Goal: Find specific page/section: Find specific page/section

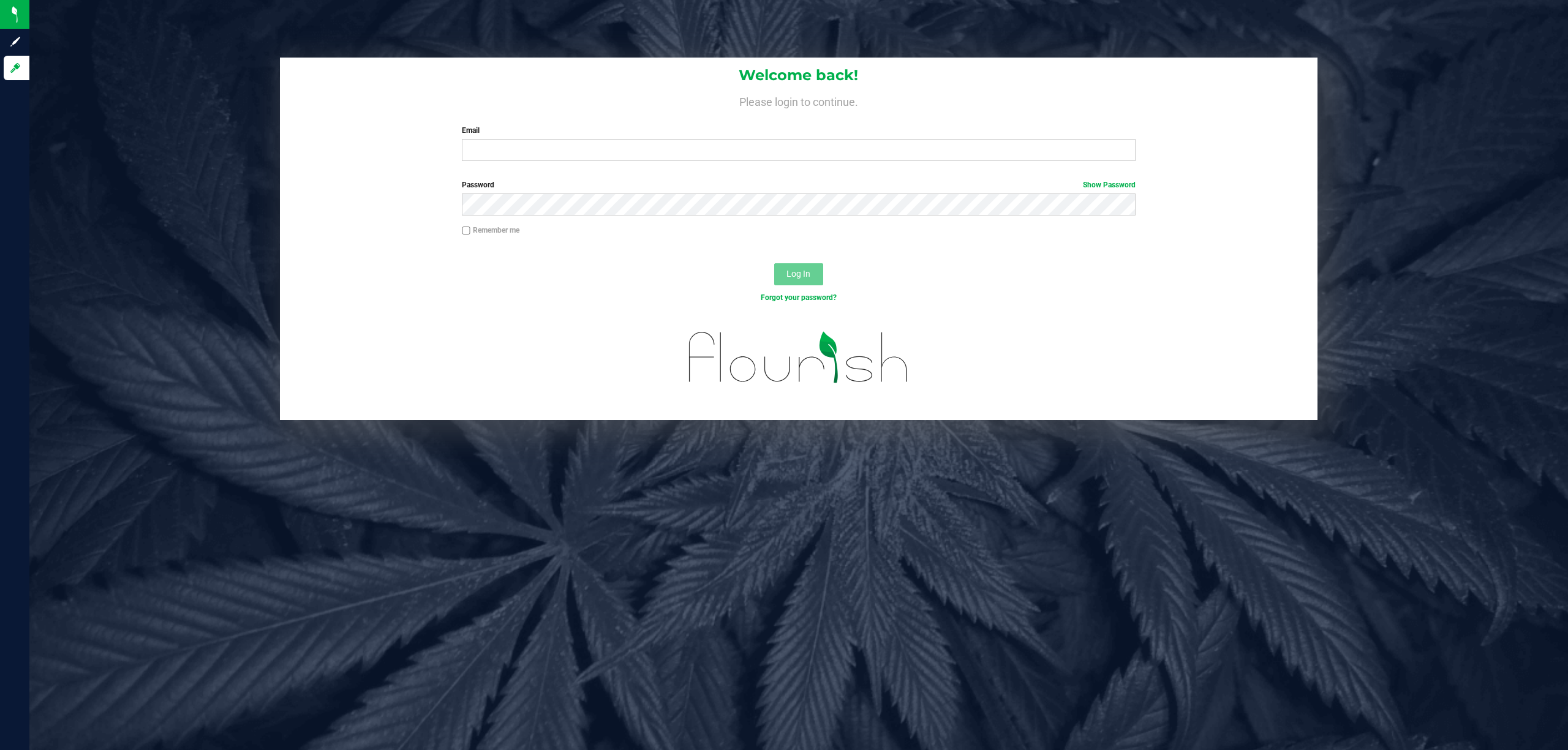
click at [623, 137] on div "Email Required Please format your email correctly." at bounding box center [798, 143] width 692 height 36
click at [623, 143] on input "Email" at bounding box center [798, 150] width 674 height 22
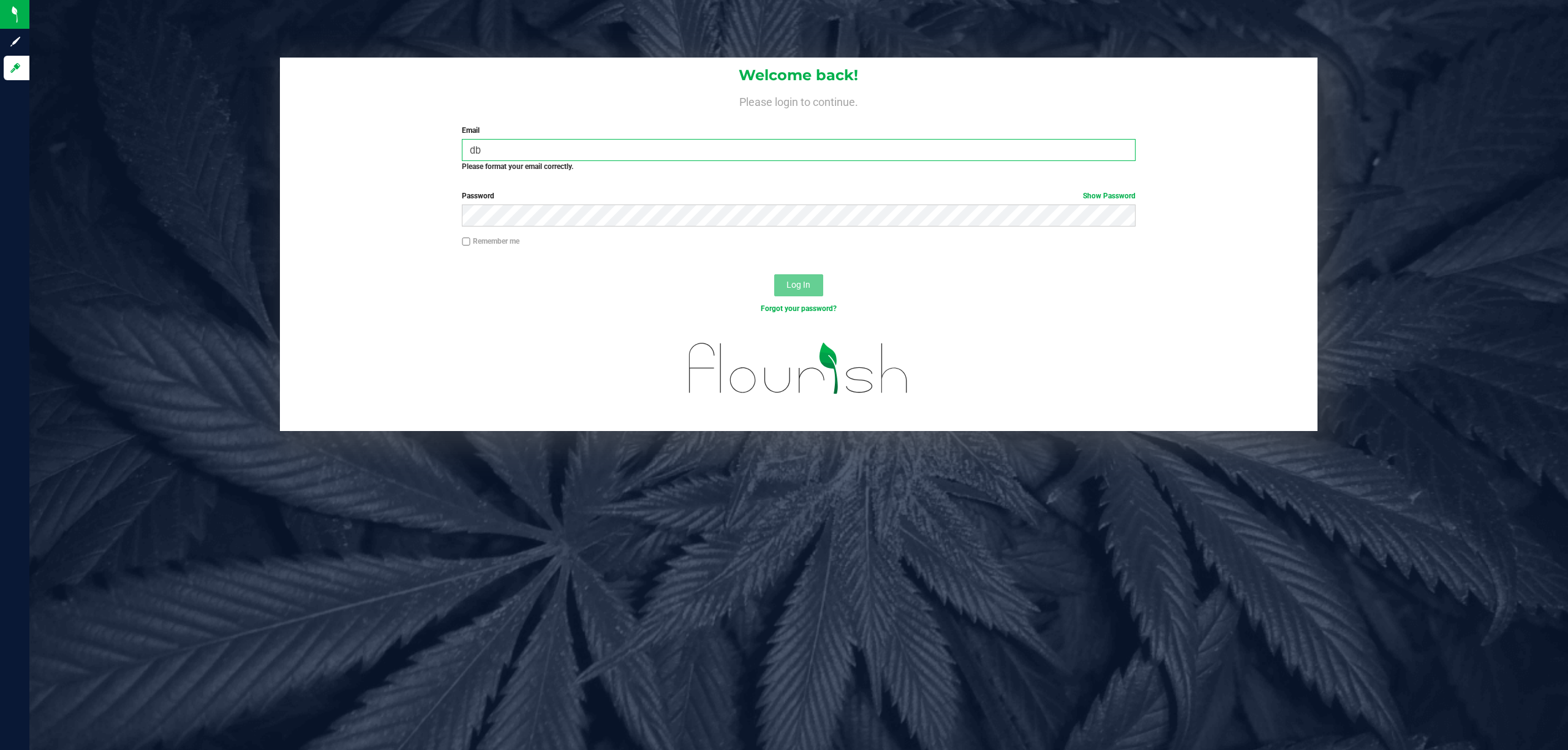
type input "d"
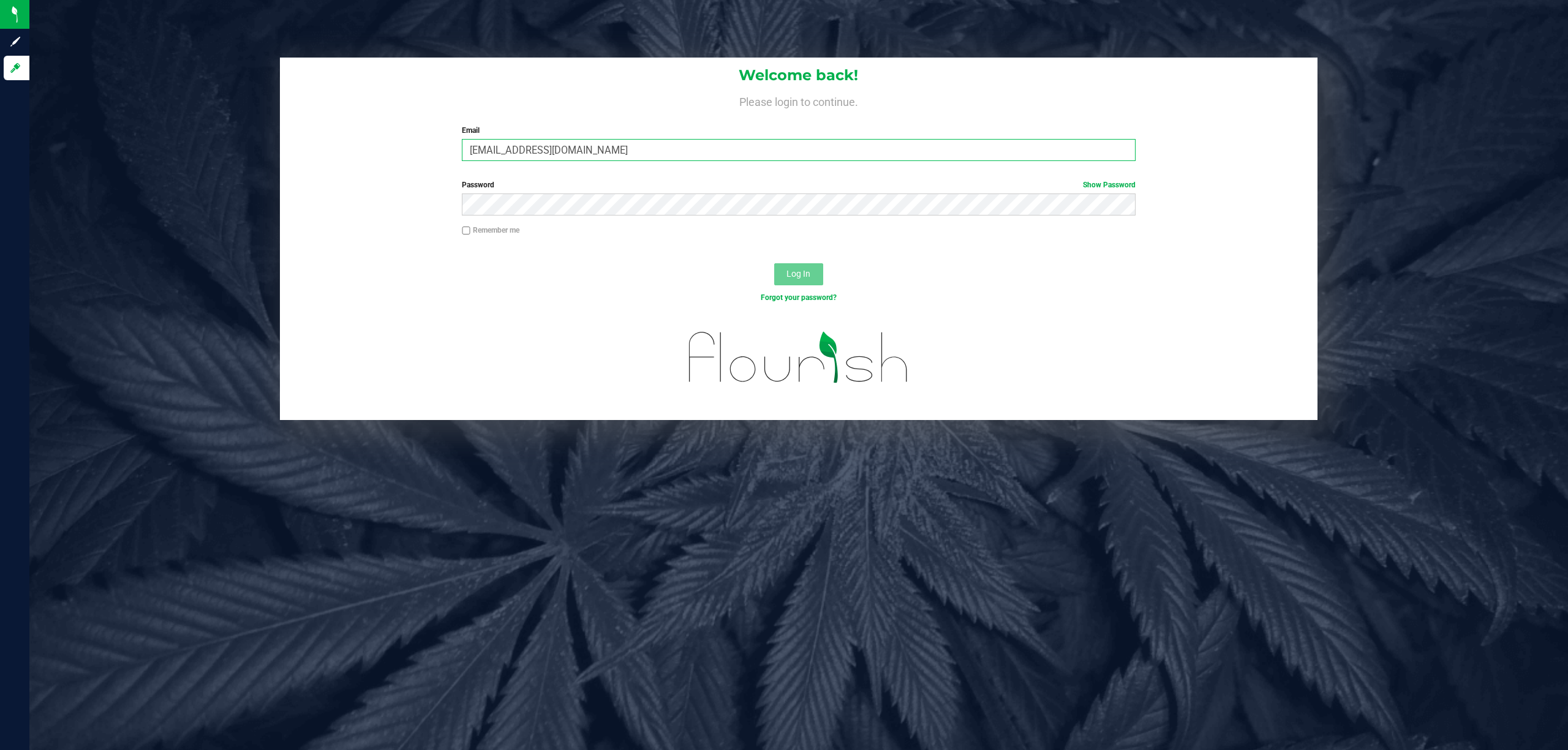
type input "[EMAIL_ADDRESS][DOMAIN_NAME]"
click at [774, 263] on button "Log In" at bounding box center [798, 274] width 49 height 22
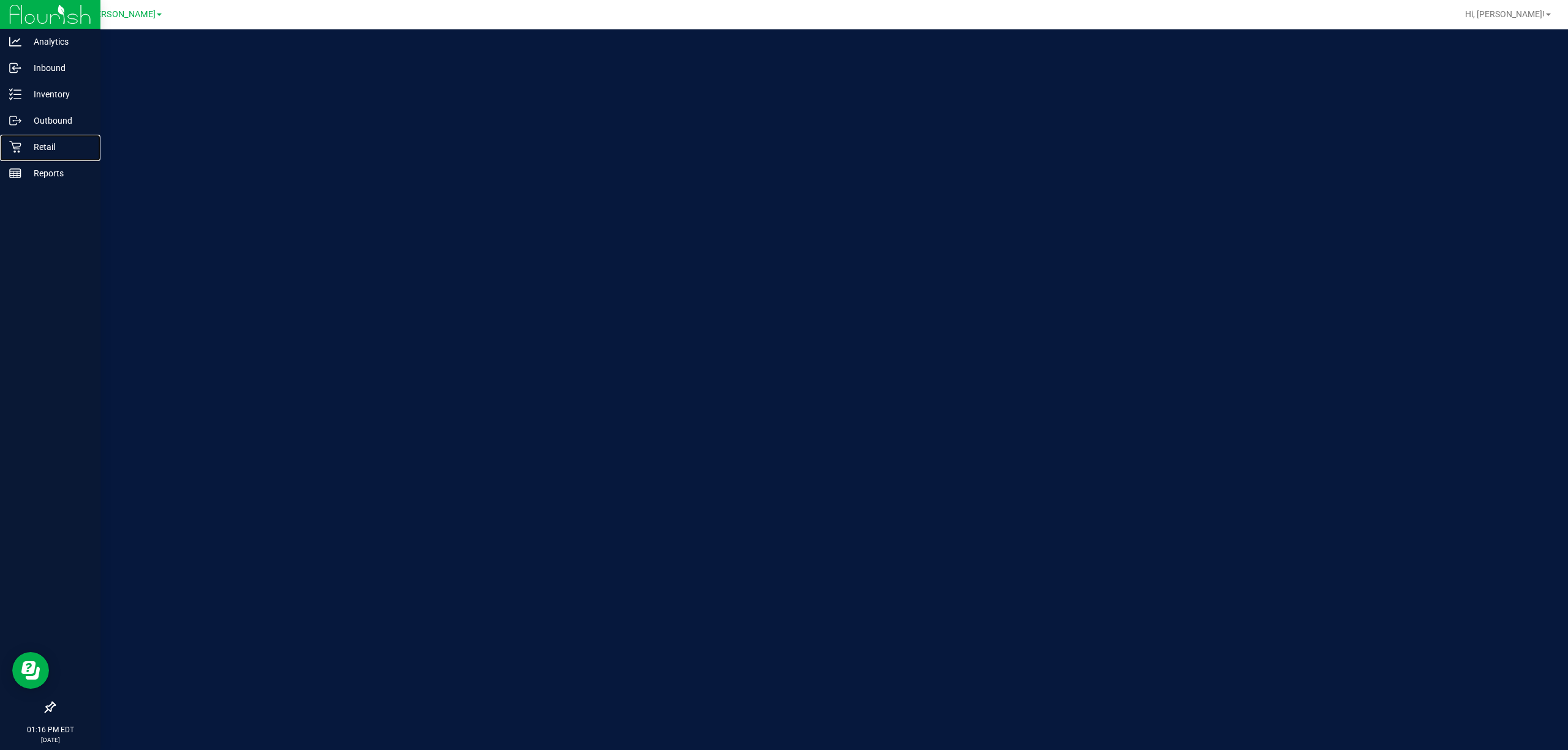
click at [30, 150] on p "Retail" at bounding box center [58, 147] width 73 height 15
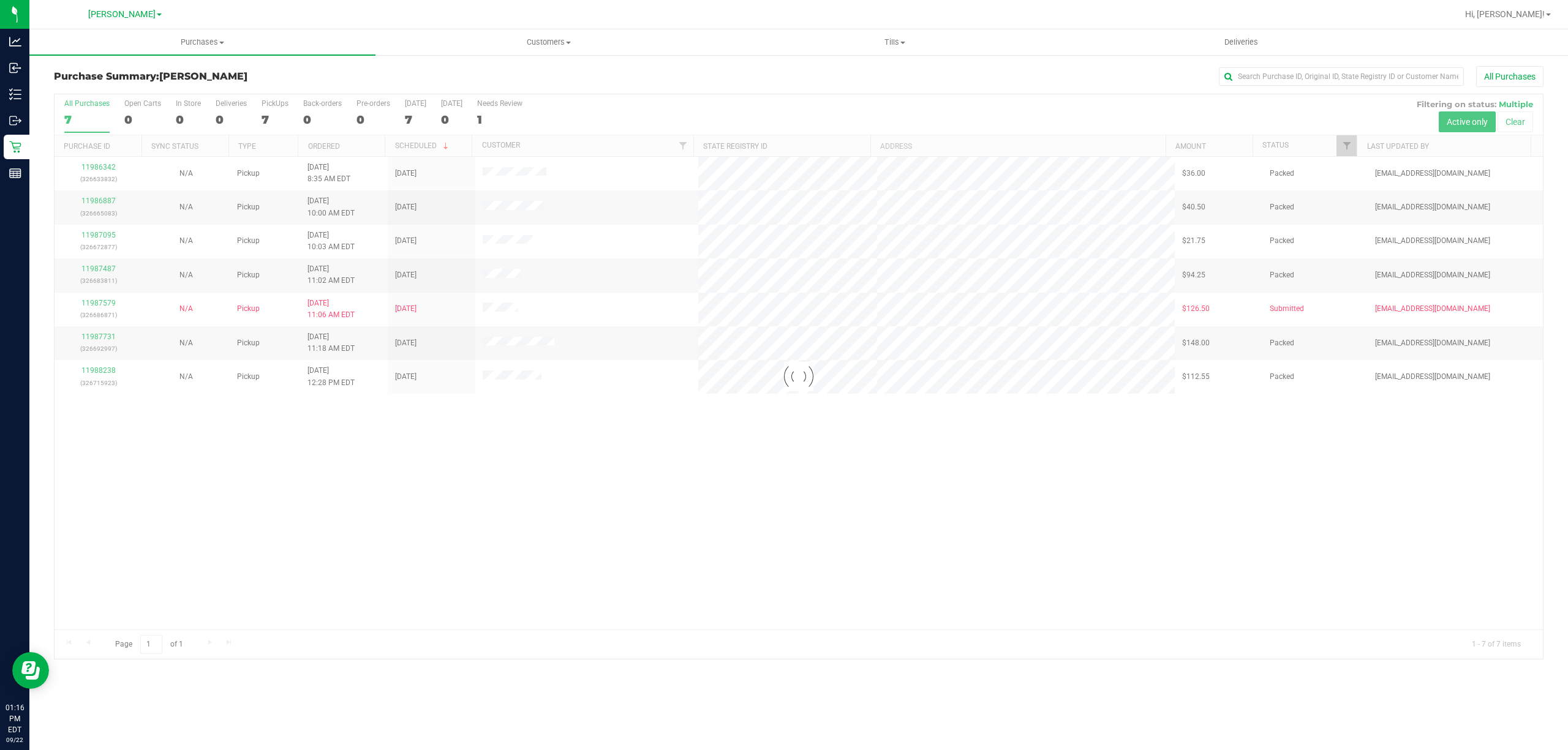
click at [874, 447] on div at bounding box center [798, 377] width 1488 height 564
click at [1004, 508] on div "11986342 (326633832) N/A Pickup [DATE] 8:35 AM EDT 9/22/2025 $36.00 Packed [EMA…" at bounding box center [798, 393] width 1488 height 473
click at [836, 475] on div "11986342 (326633832) N/A Pickup [DATE] 8:35 AM EDT 9/22/2025 $36.00 Packed [EMA…" at bounding box center [798, 393] width 1488 height 473
click at [321, 466] on div "11986342 (326633832) N/A Pickup [DATE] 8:35 AM EDT 9/22/2025 $36.00 Packed [EMA…" at bounding box center [798, 393] width 1488 height 473
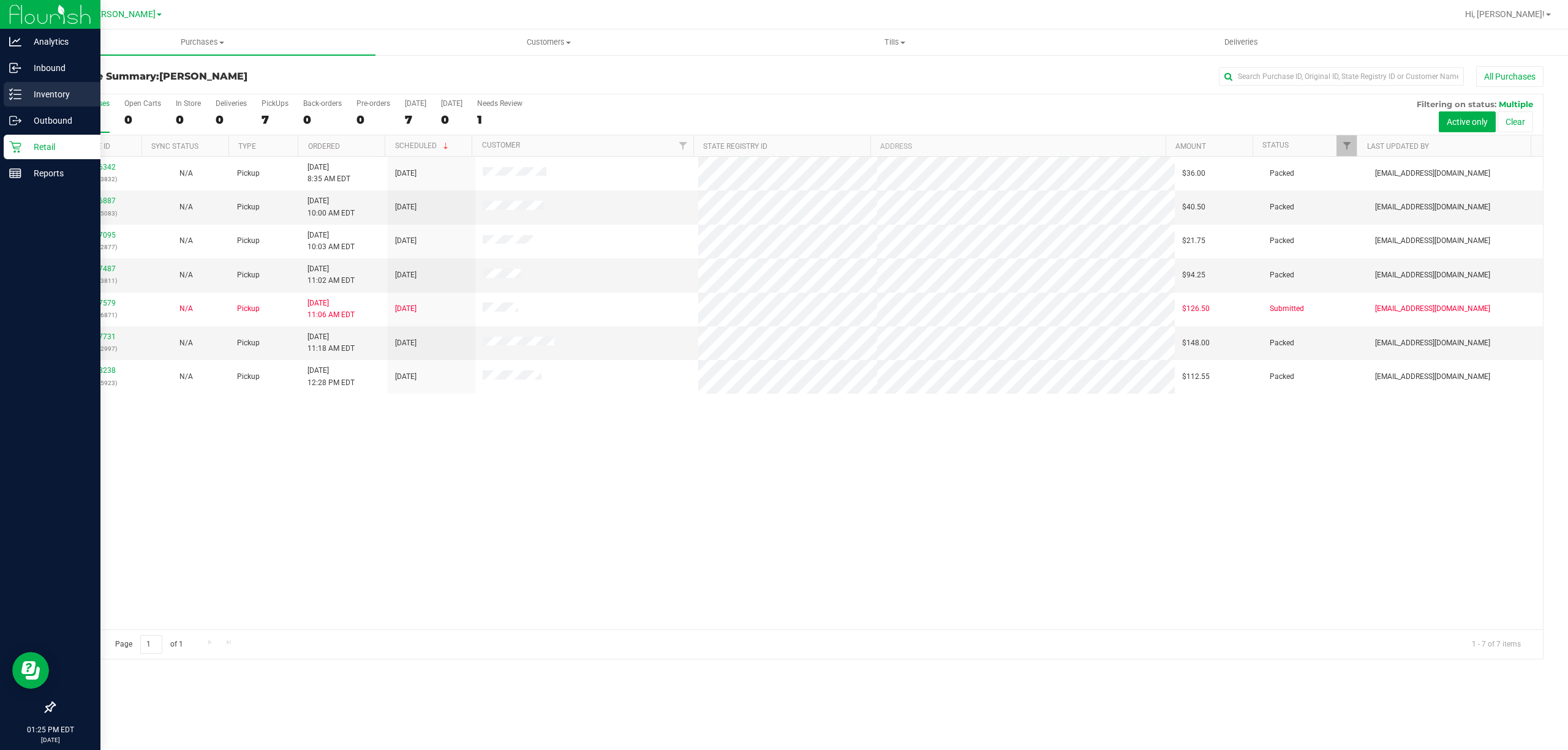
click at [27, 89] on p "Inventory" at bounding box center [58, 94] width 73 height 15
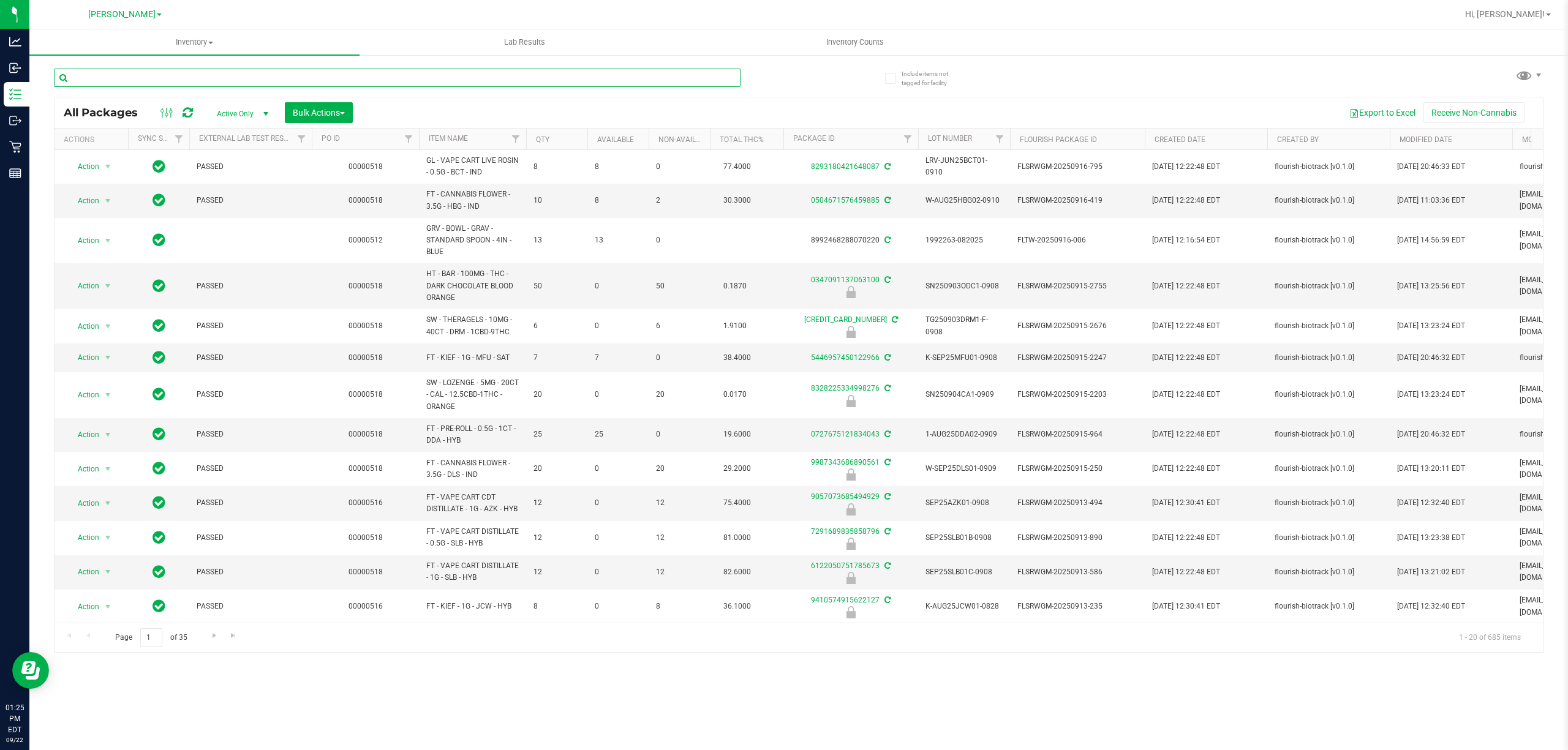
click at [142, 81] on input "text" at bounding box center [397, 78] width 687 height 18
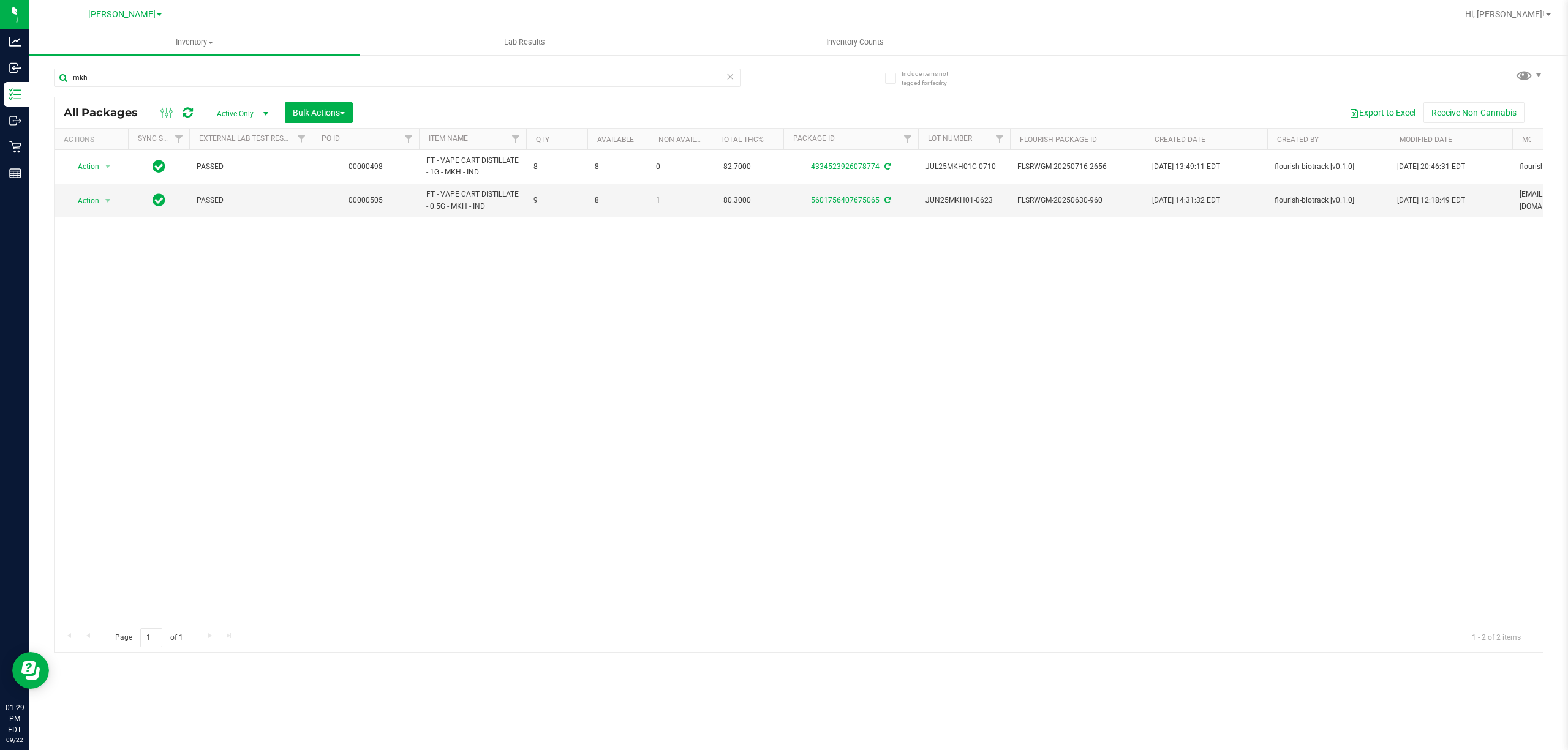
click at [393, 377] on div "Action Action Adjust qty Create package Edit attributes Global inventory Locate…" at bounding box center [798, 387] width 1488 height 473
click at [275, 72] on input "mkh" at bounding box center [397, 78] width 687 height 18
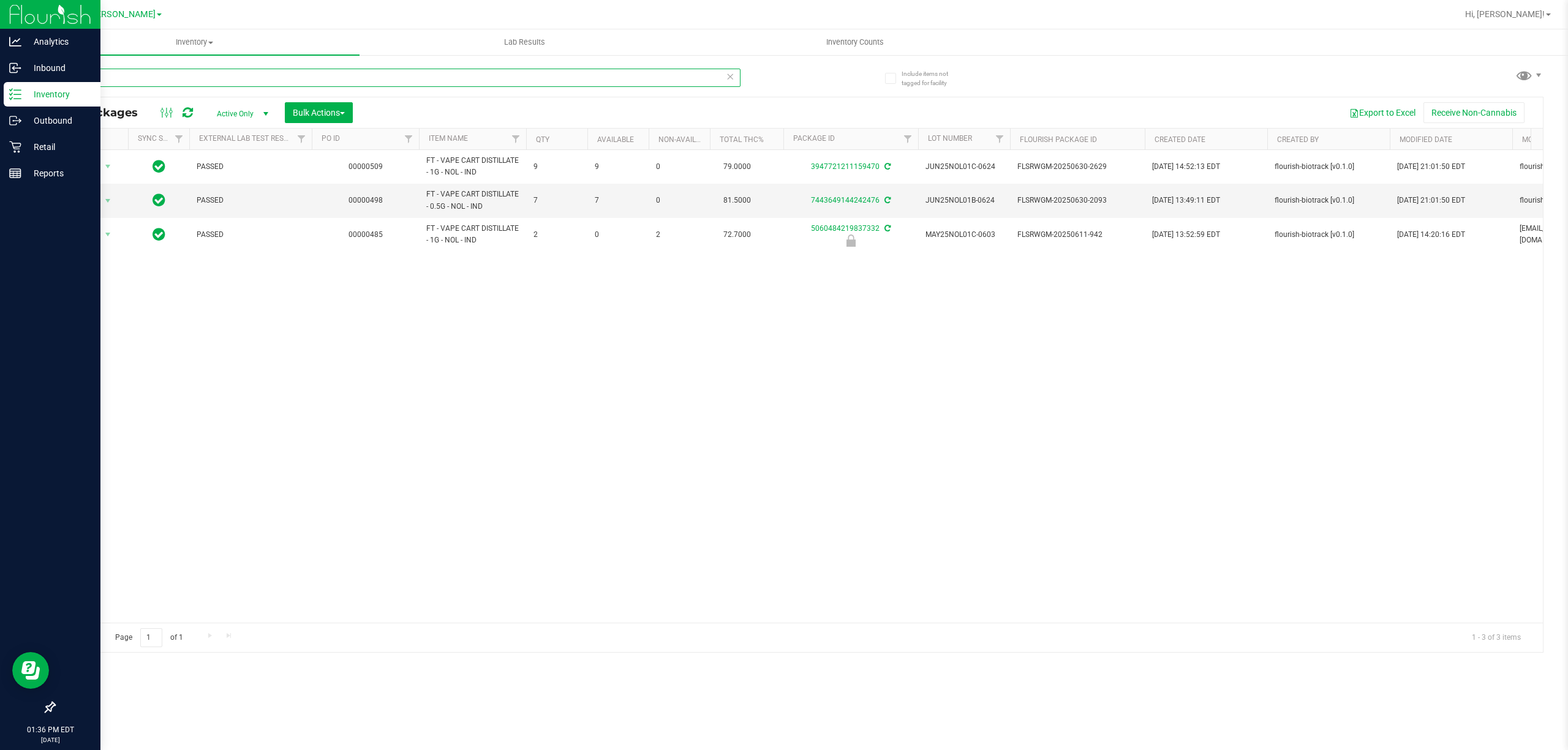
type input "nol"
click at [30, 138] on div "Retail" at bounding box center [52, 147] width 97 height 25
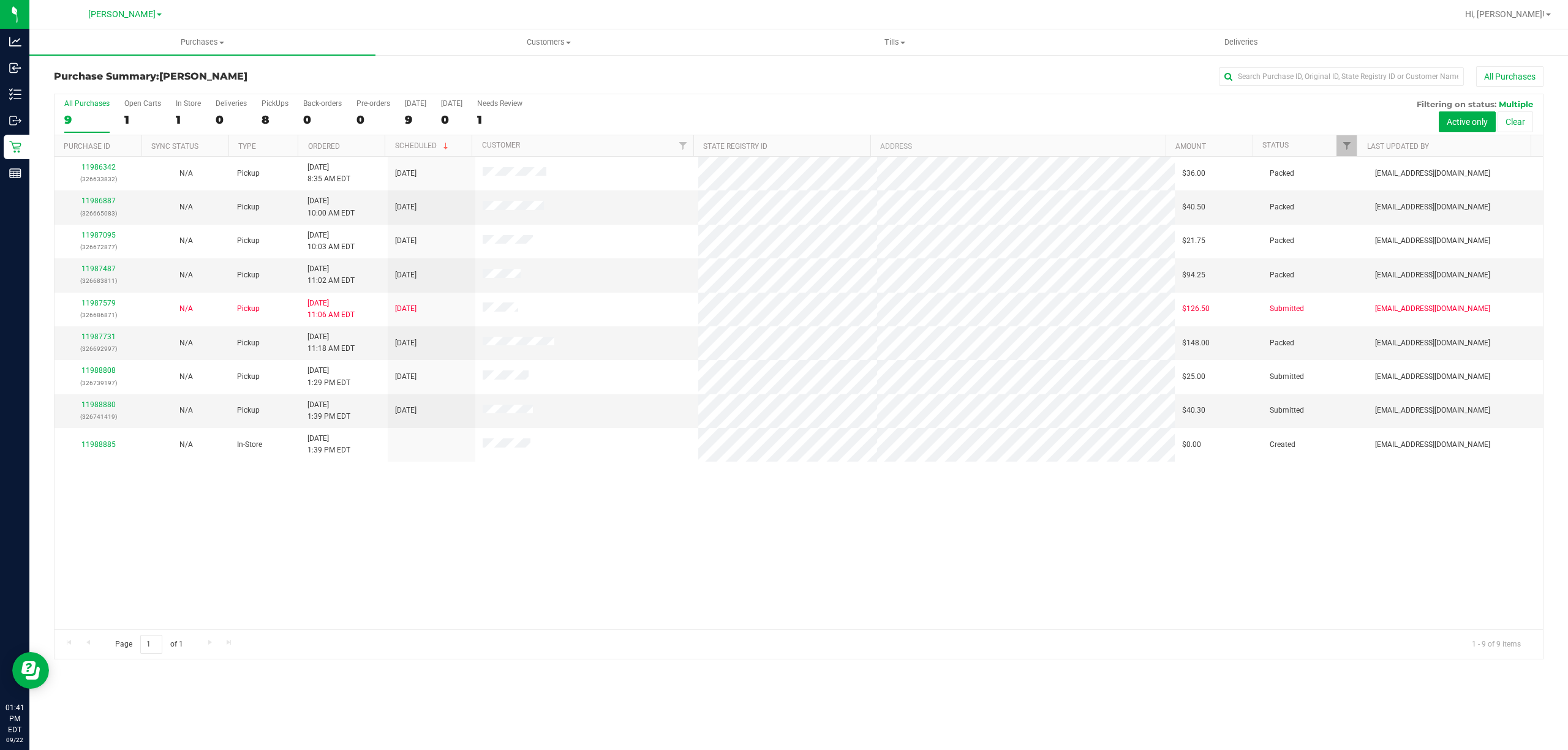
click at [683, 618] on div "11986342 (326633832) N/A Pickup [DATE] 8:35 AM EDT 9/22/2025 $36.00 Packed [EMA…" at bounding box center [798, 393] width 1488 height 473
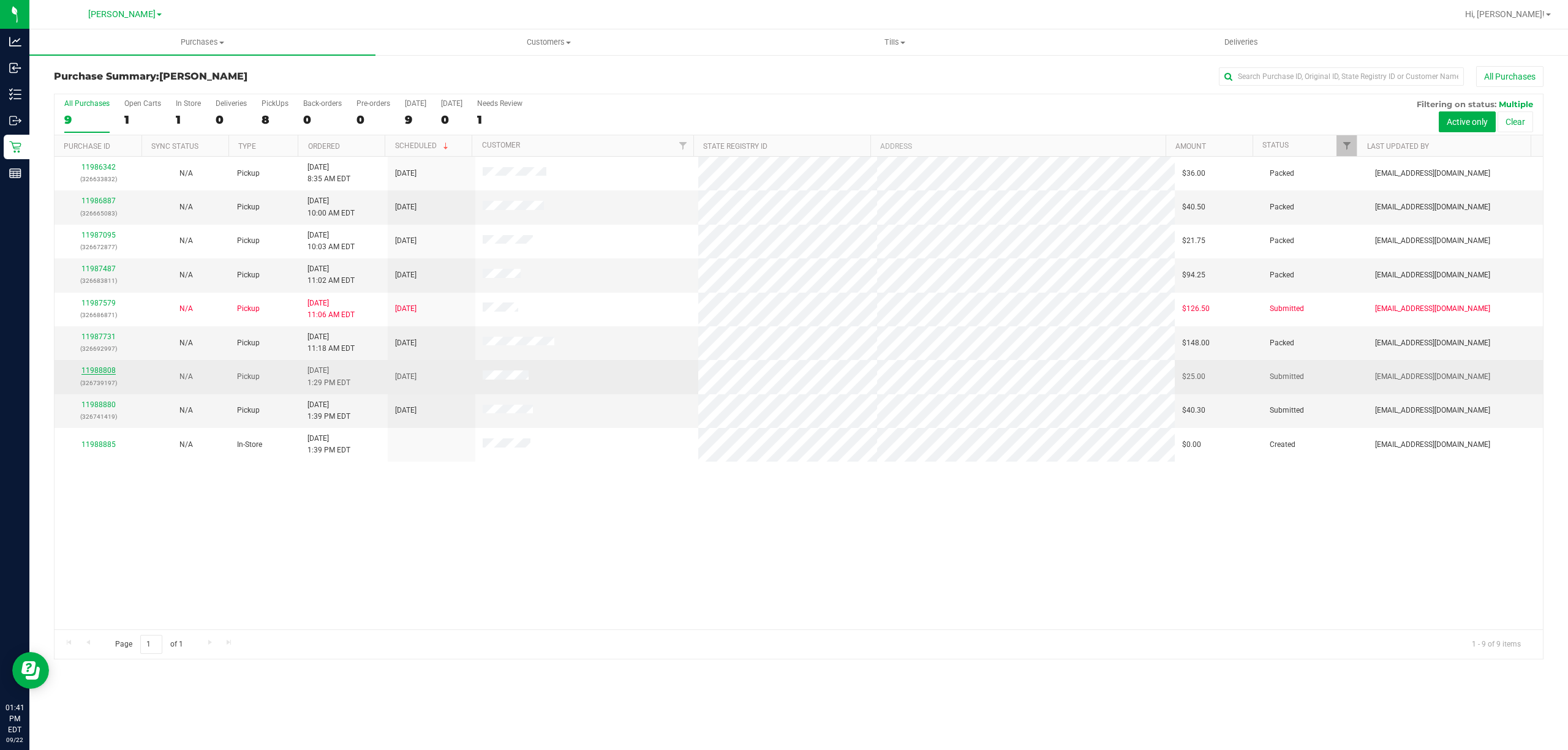
click at [101, 373] on link "11988808" at bounding box center [98, 370] width 35 height 8
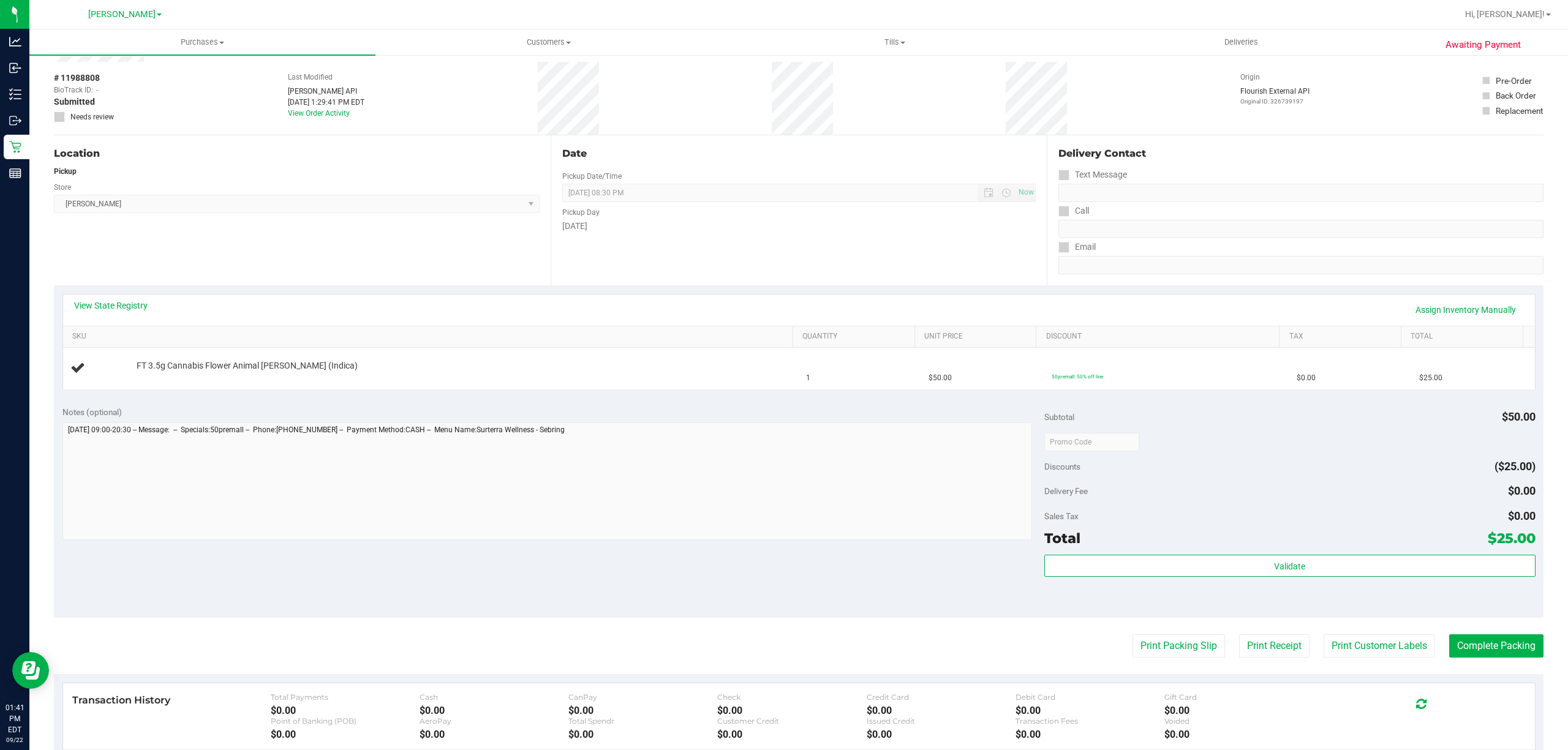
scroll to position [81, 0]
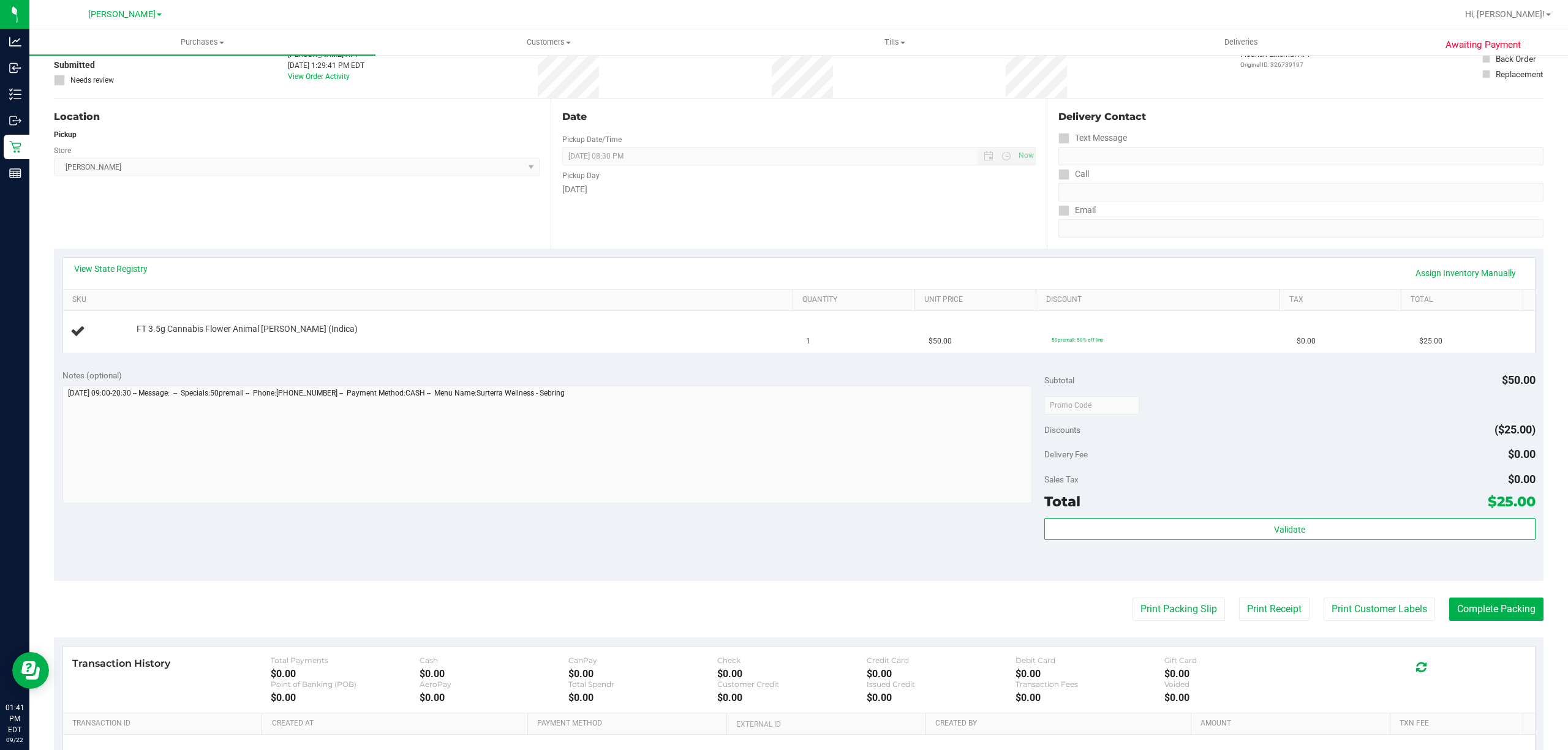
click at [963, 569] on div "Notes (optional) Subtotal $50.00 Discounts ($25.00) Delivery Fee $0.00 Sales Ta…" at bounding box center [798, 471] width 1490 height 220
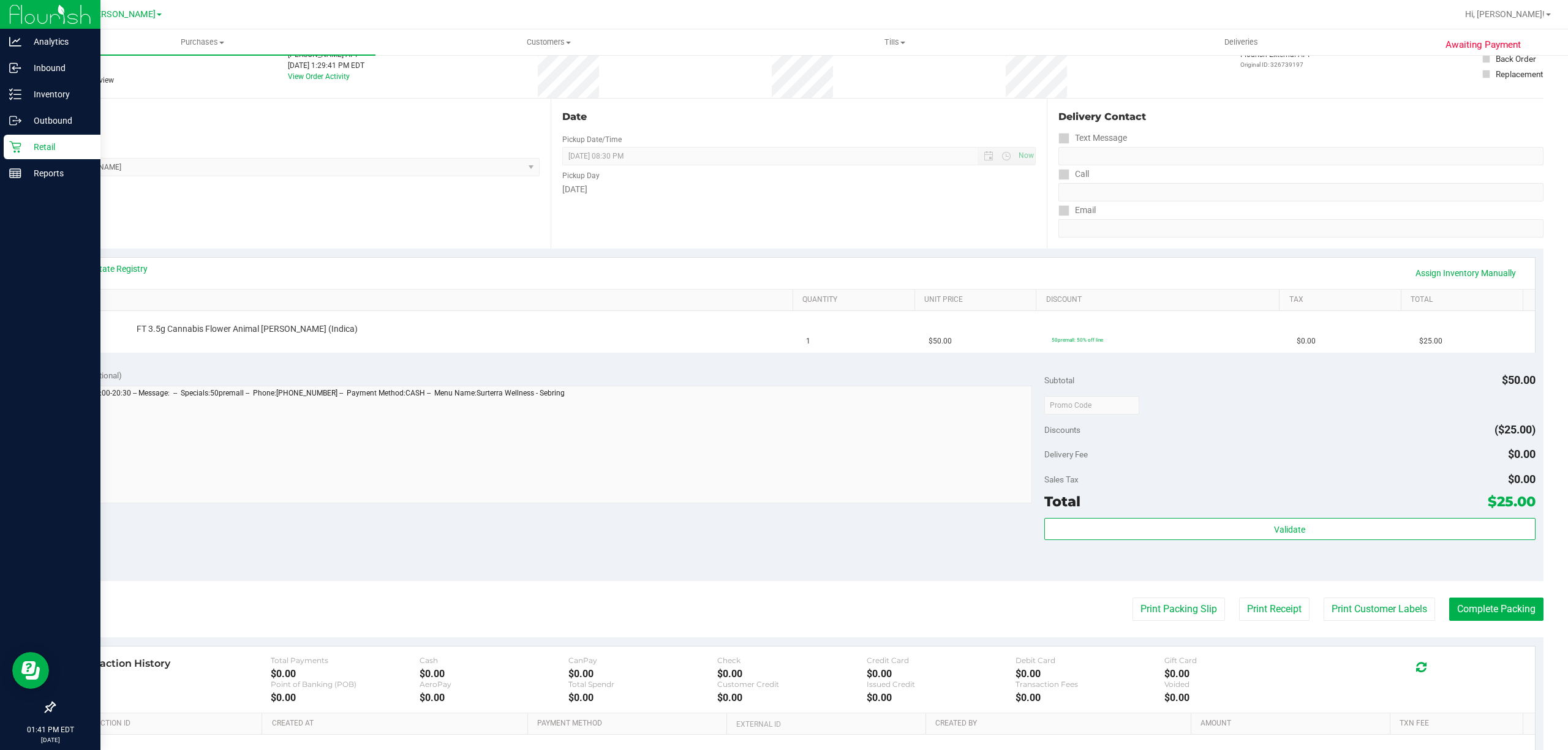
click at [25, 140] on p "Retail" at bounding box center [58, 147] width 73 height 15
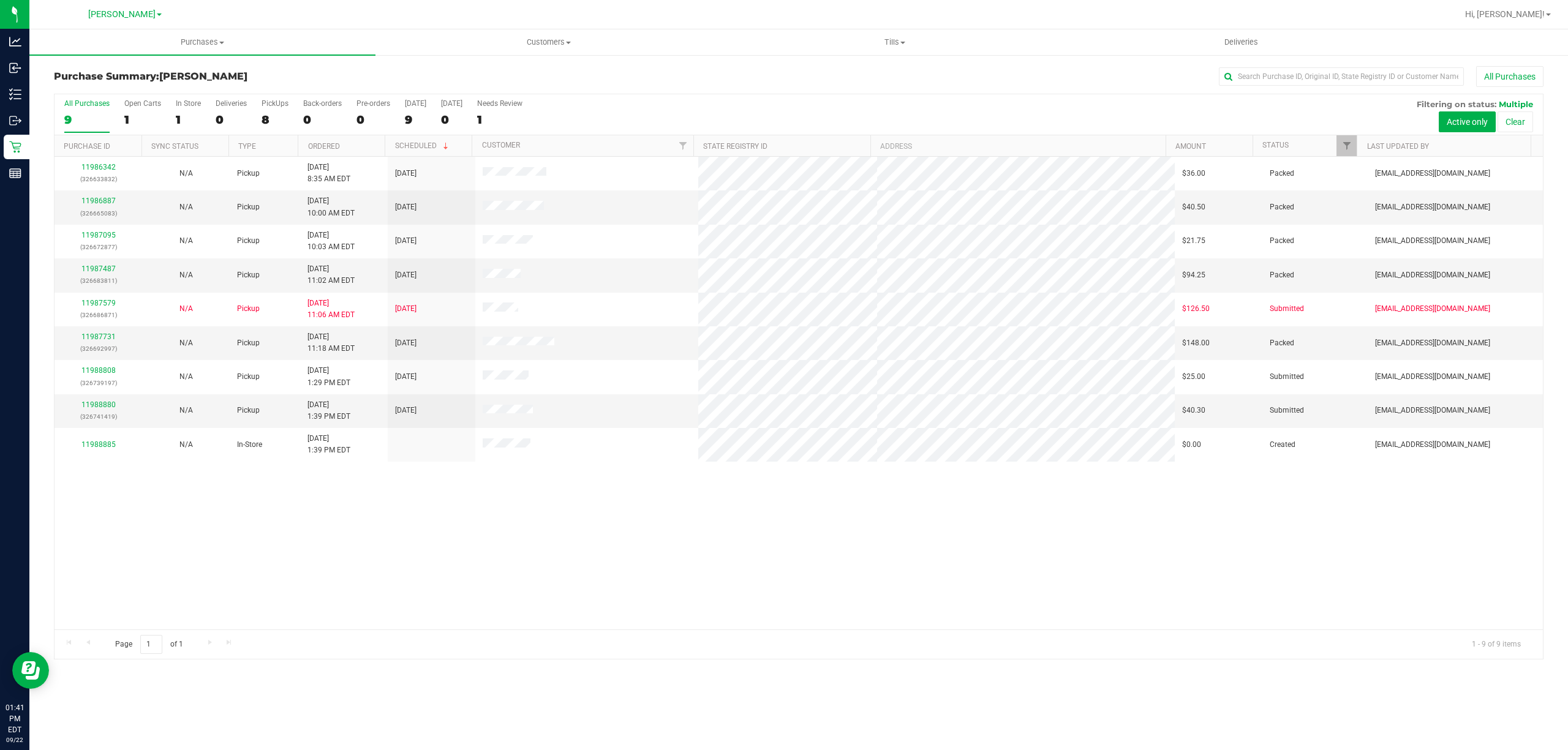
click at [564, 532] on div "11986342 (326633832) N/A Pickup [DATE] 8:35 AM EDT 9/22/2025 $36.00 Packed [EMA…" at bounding box center [798, 393] width 1488 height 473
click at [479, 508] on div "11986342 (326633832) N/A Pickup [DATE] 8:35 AM EDT 9/22/2025 $36.00 Packed [EMA…" at bounding box center [798, 393] width 1488 height 473
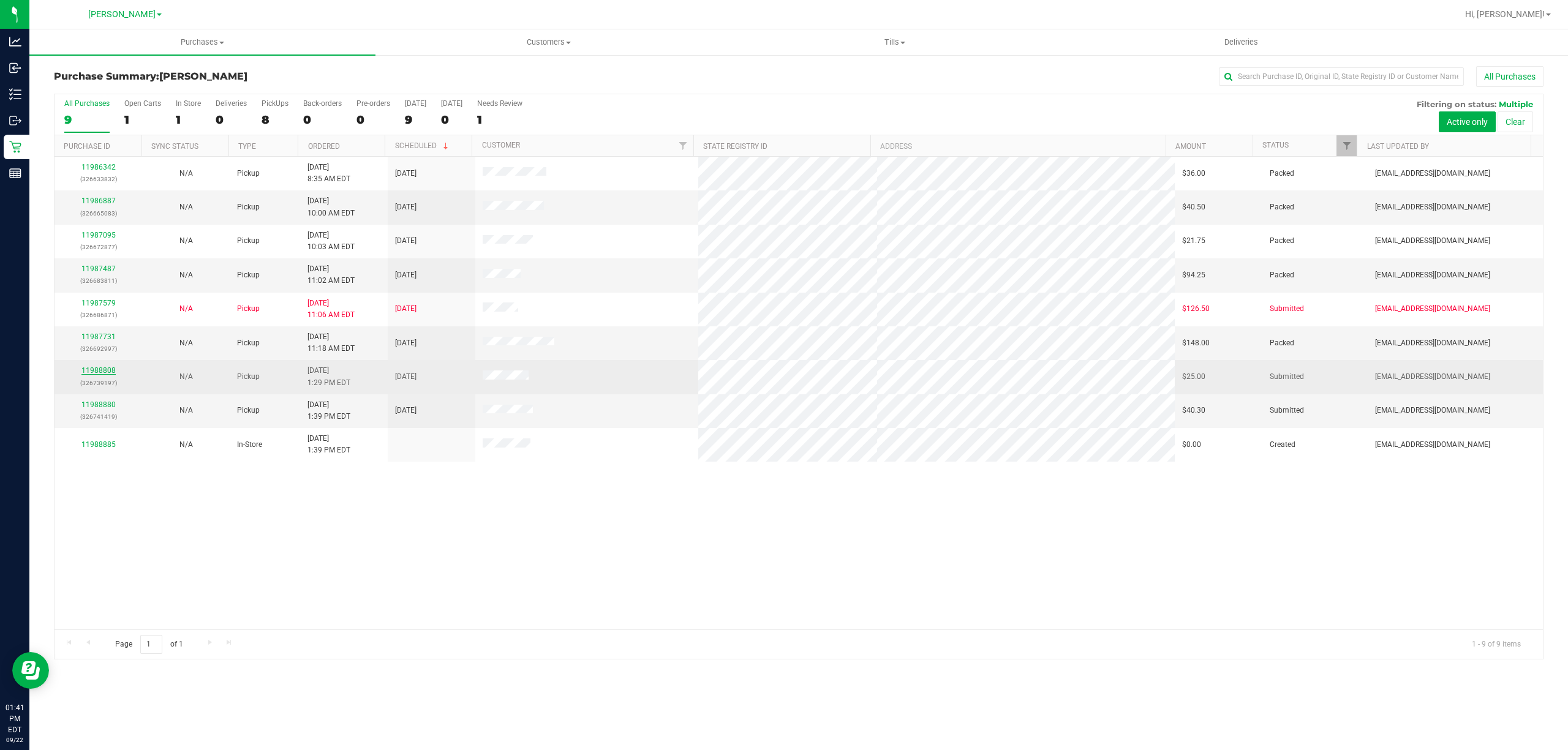
click at [104, 370] on link "11988808" at bounding box center [98, 370] width 35 height 8
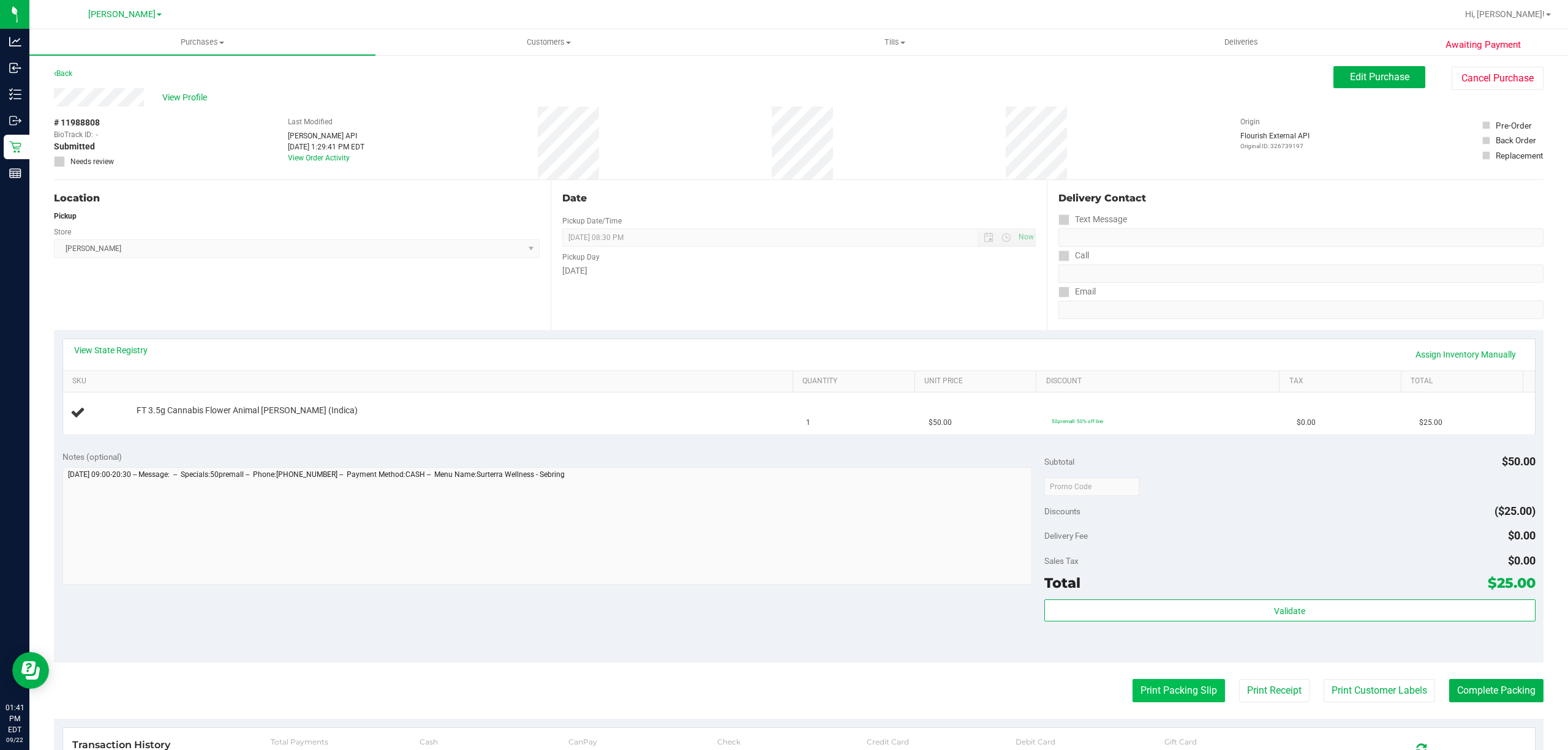
click at [1133, 691] on button "Print Packing Slip" at bounding box center [1178, 690] width 92 height 23
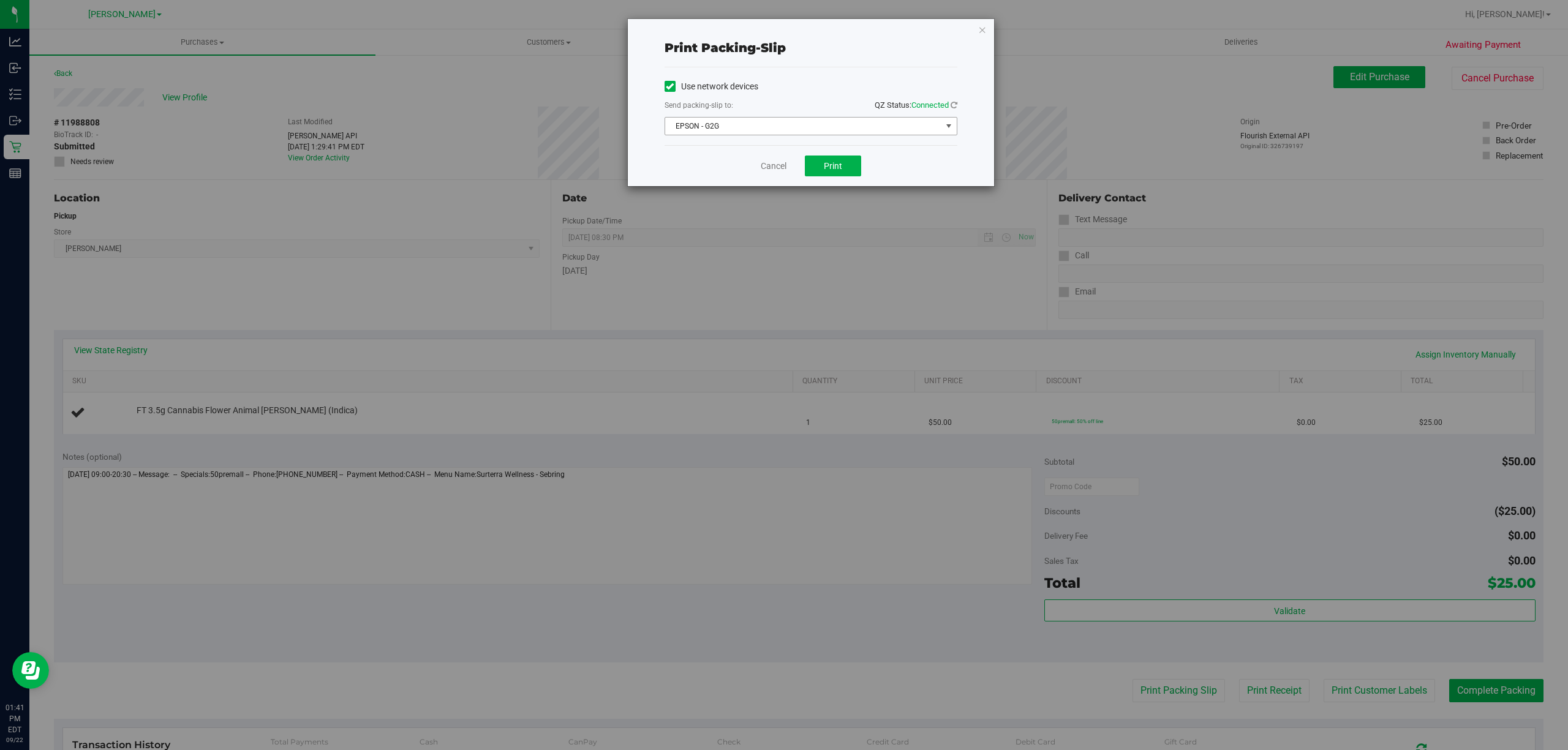
click at [790, 128] on span "EPSON - G2G" at bounding box center [802, 126] width 276 height 17
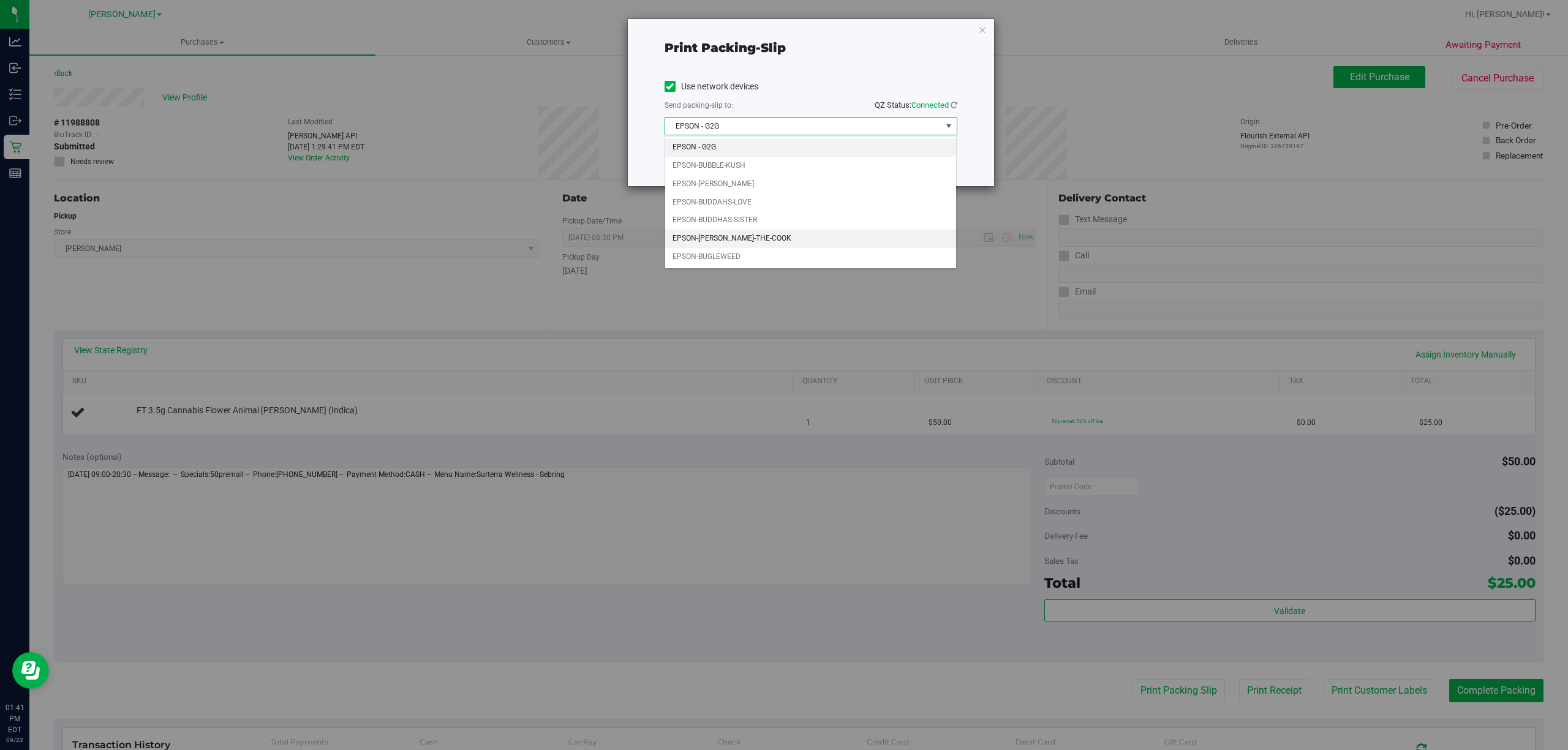
click at [740, 245] on li "EPSON-[PERSON_NAME]-THE-COOK" at bounding box center [810, 238] width 291 height 18
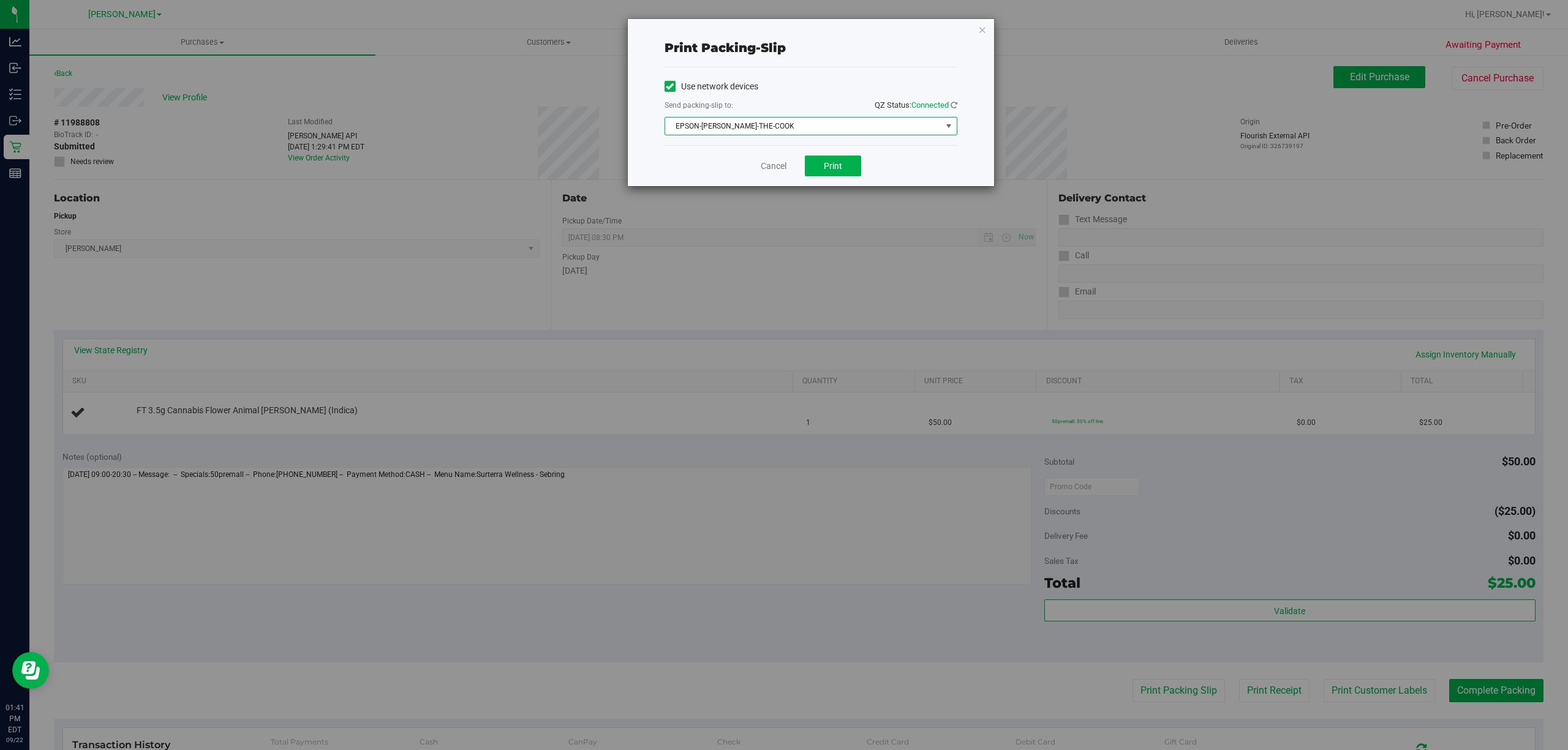
click at [732, 176] on div "Cancel Print" at bounding box center [811, 166] width 293 height 41
click at [776, 174] on div "Cancel Print" at bounding box center [811, 166] width 293 height 41
click at [776, 168] on link "Cancel" at bounding box center [773, 167] width 25 height 13
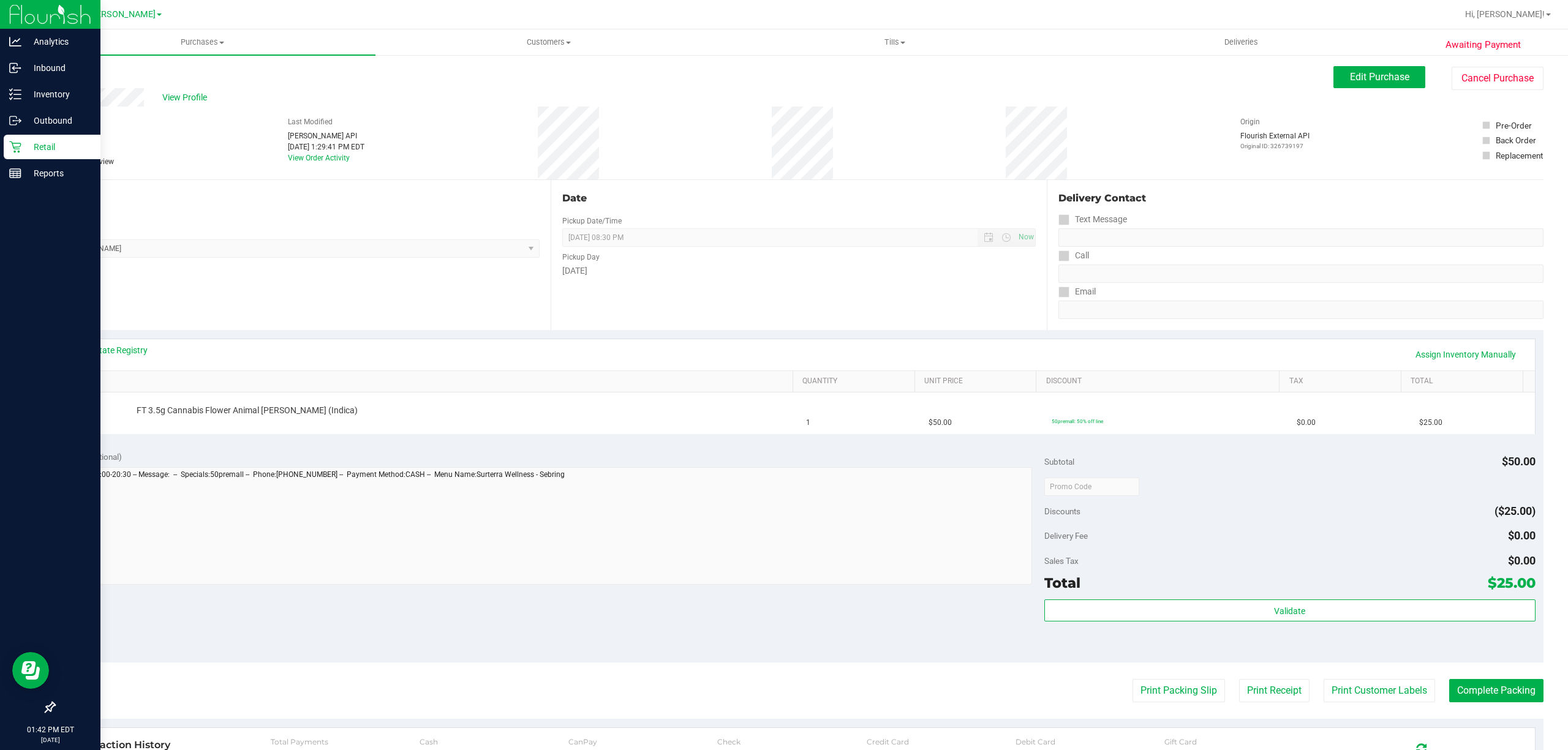
click at [27, 143] on p "Retail" at bounding box center [58, 147] width 73 height 15
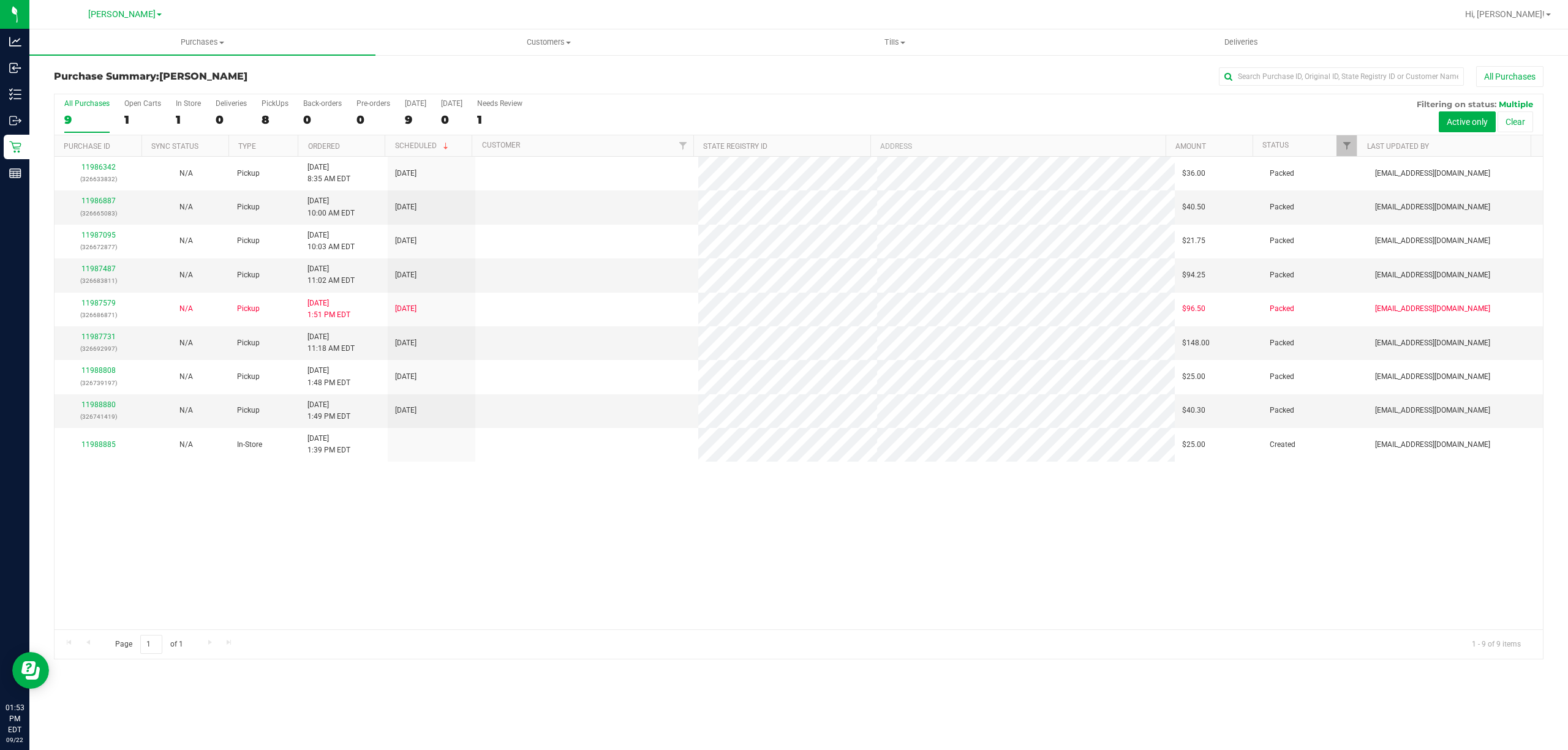
click at [708, 544] on div "11986342 (326633832) N/A Pickup [DATE] 8:35 AM EDT 9/22/2025 $36.00 Packed [EMA…" at bounding box center [798, 393] width 1488 height 473
